Goal: Task Accomplishment & Management: Manage account settings

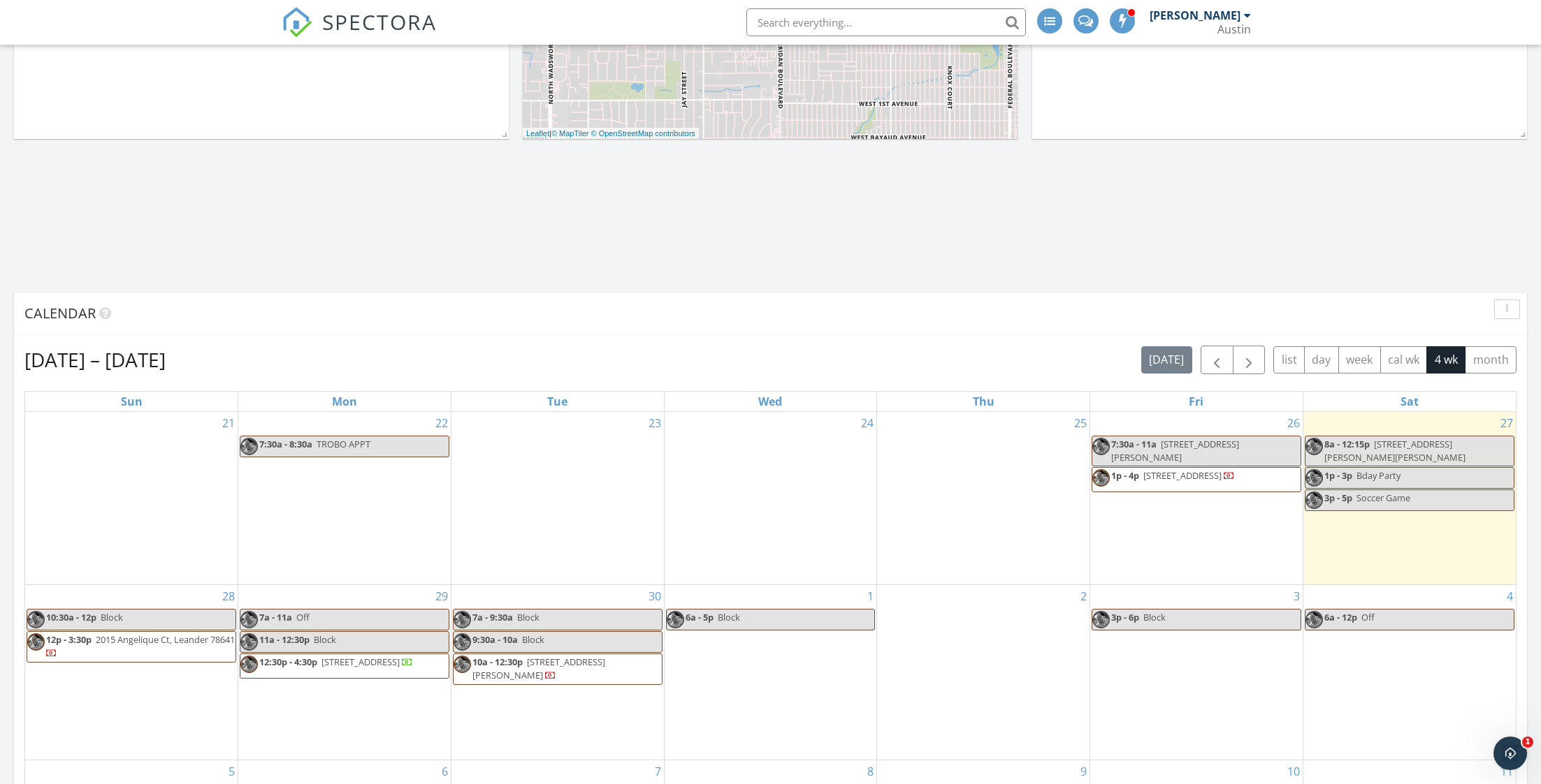
scroll to position [422, 0]
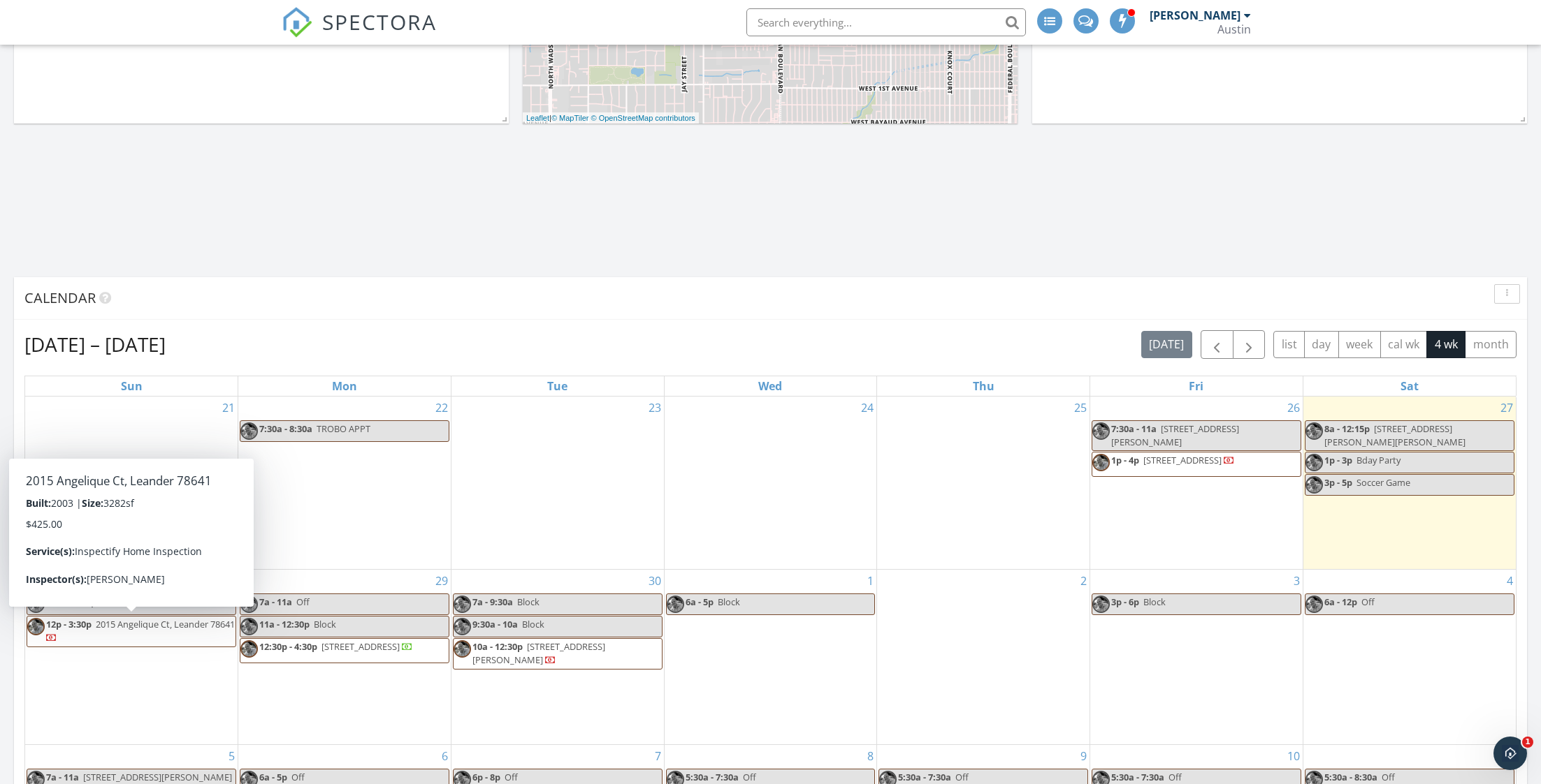
click at [123, 634] on span "12p - 3:30p 2015 Angelique Ct, Leander 78641" at bounding box center [131, 632] width 208 height 27
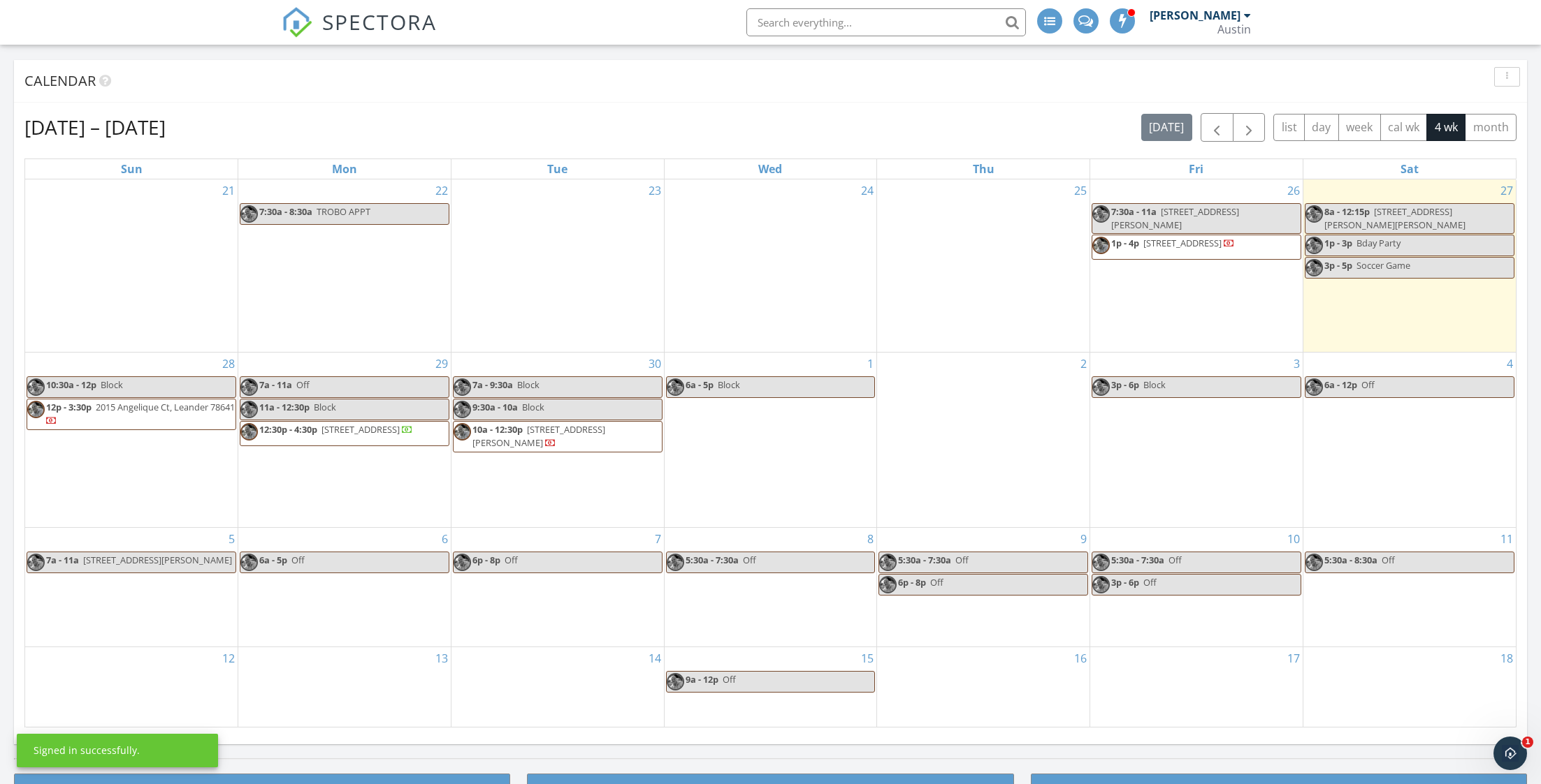
scroll to position [637, 0]
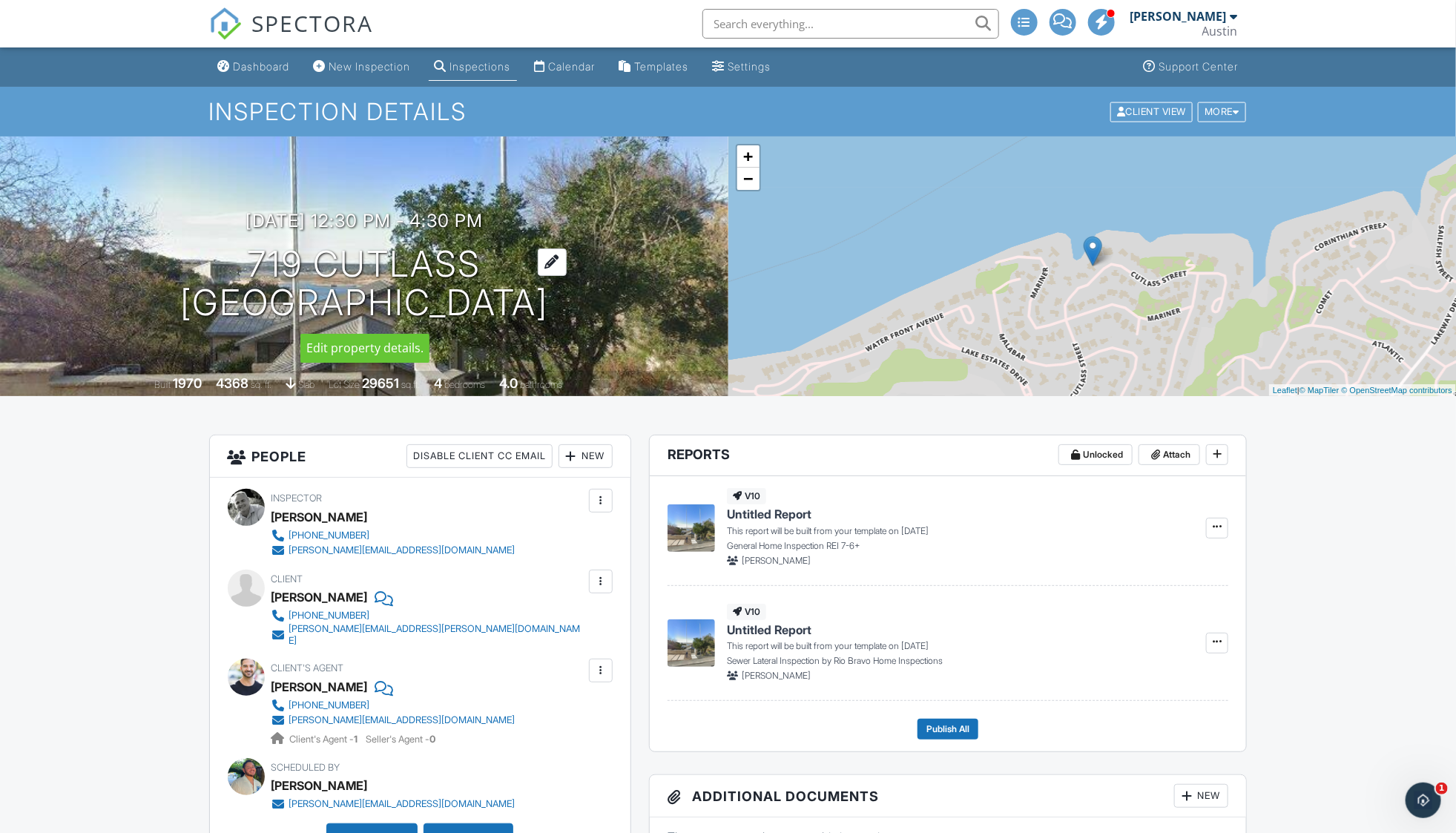
drag, startPoint x: 490, startPoint y: 259, endPoint x: 250, endPoint y: 269, distance: 240.2
click at [250, 269] on h1 "719 Cutlass Lakeway, TX 78734" at bounding box center [364, 285] width 368 height 79
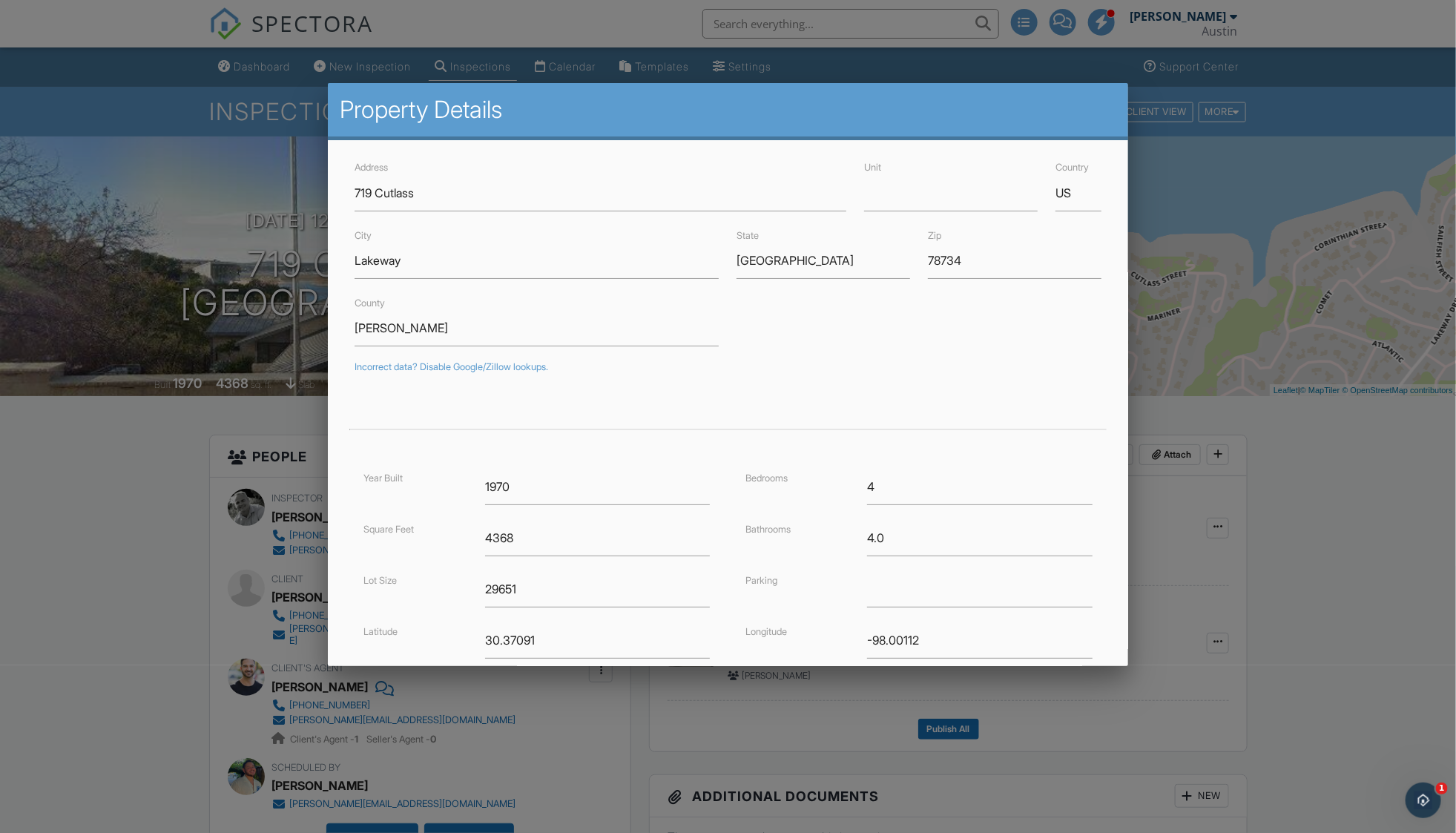
click at [105, 475] on div at bounding box center [728, 446] width 1456 height 1042
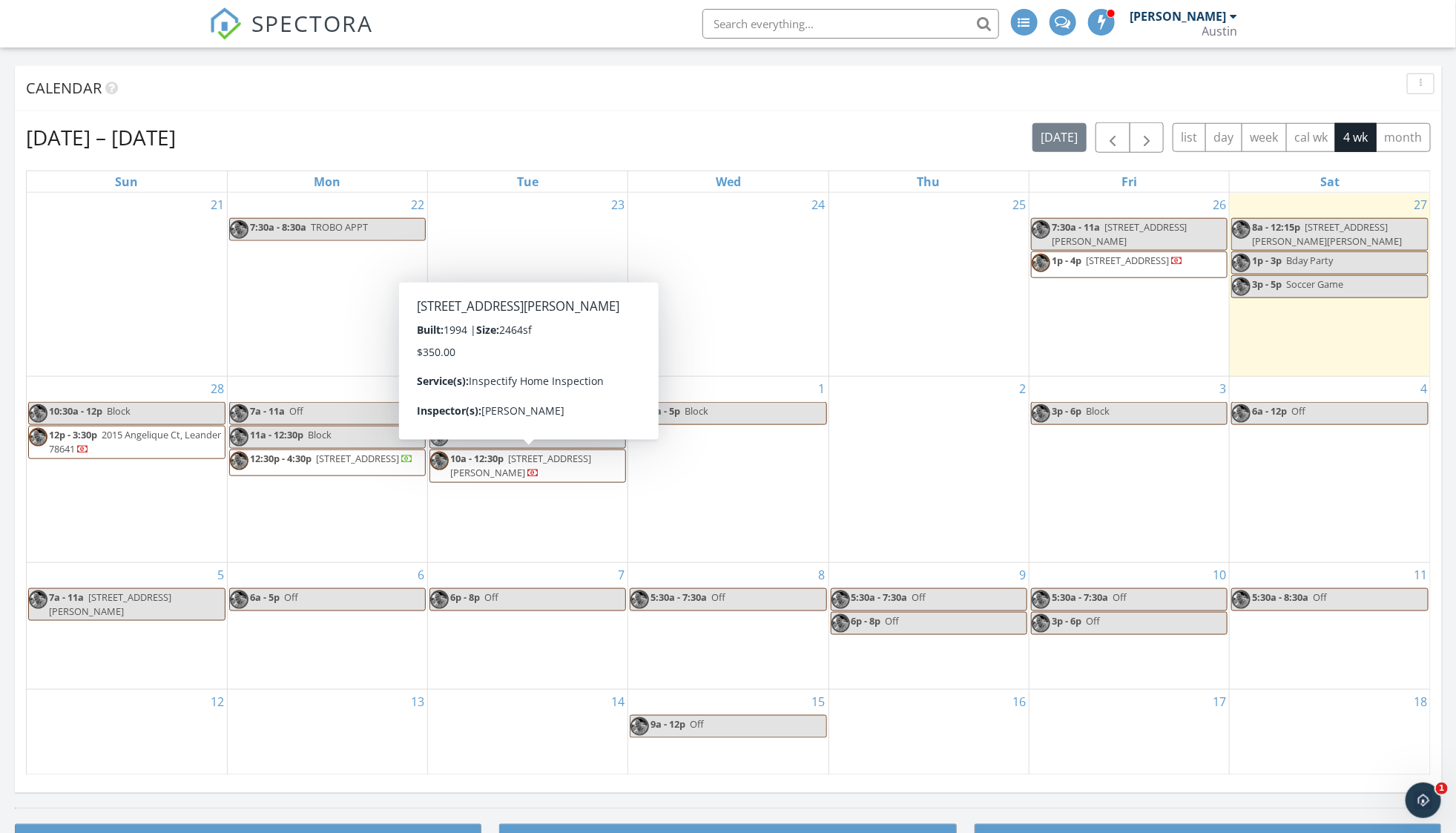
click at [558, 467] on span "10a - 12:30p [STREET_ADDRESS][PERSON_NAME]" at bounding box center [527, 466] width 195 height 29
